Goal: Information Seeking & Learning: Find specific fact

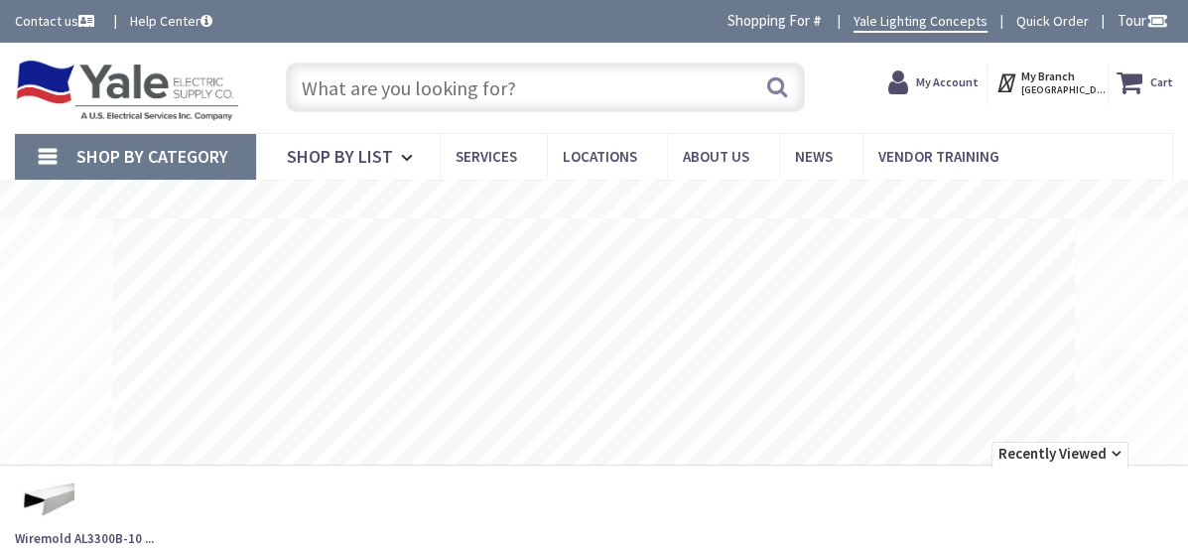
click at [454, 70] on input "text" at bounding box center [545, 88] width 519 height 50
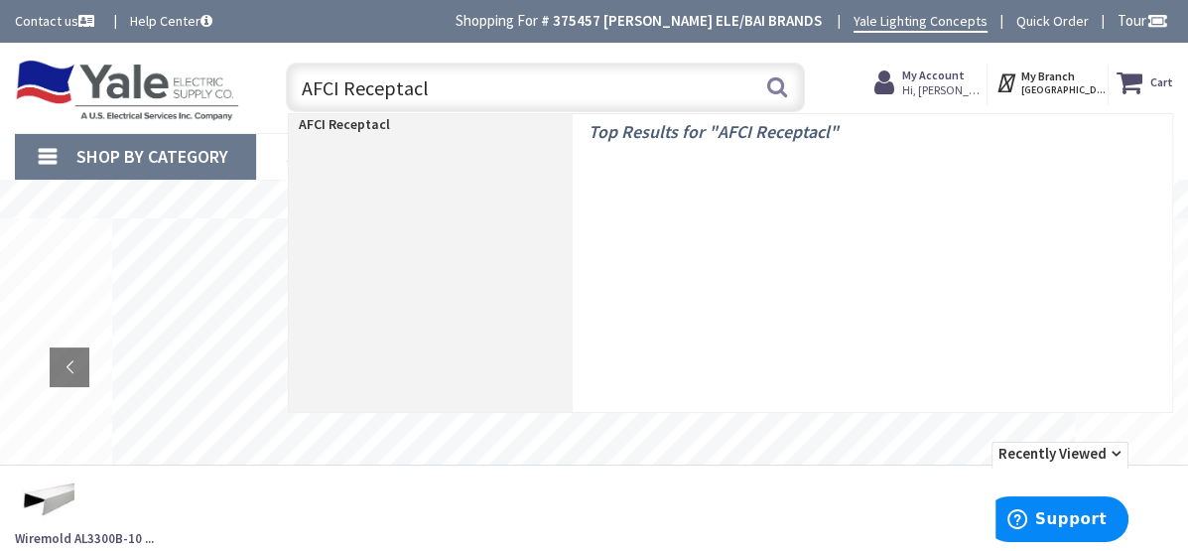
type input "AFCI Receptacle"
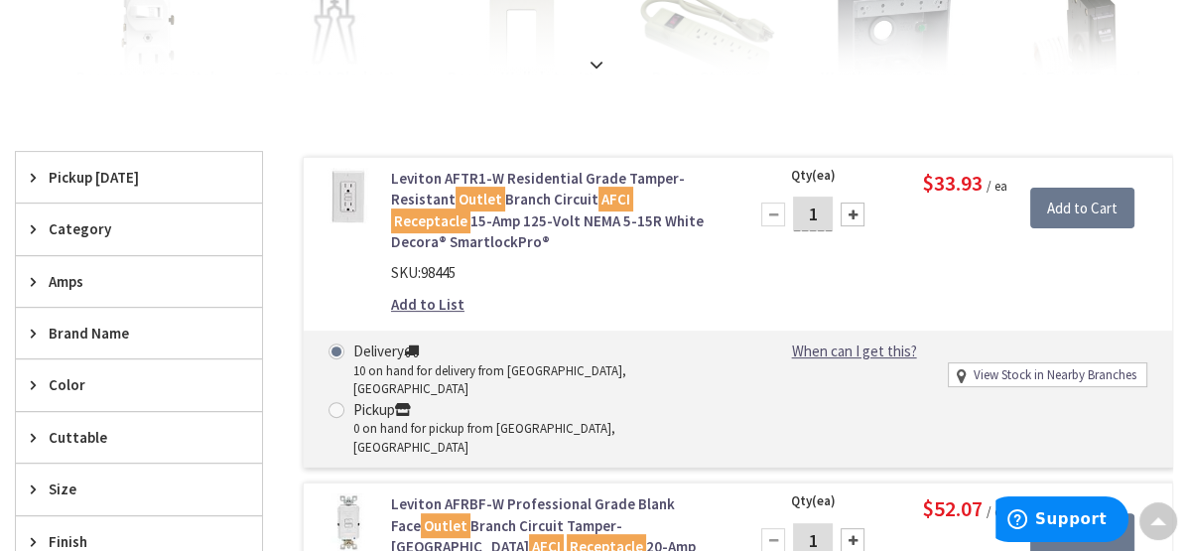
scroll to position [401, 0]
